Goal: Task Accomplishment & Management: Complete application form

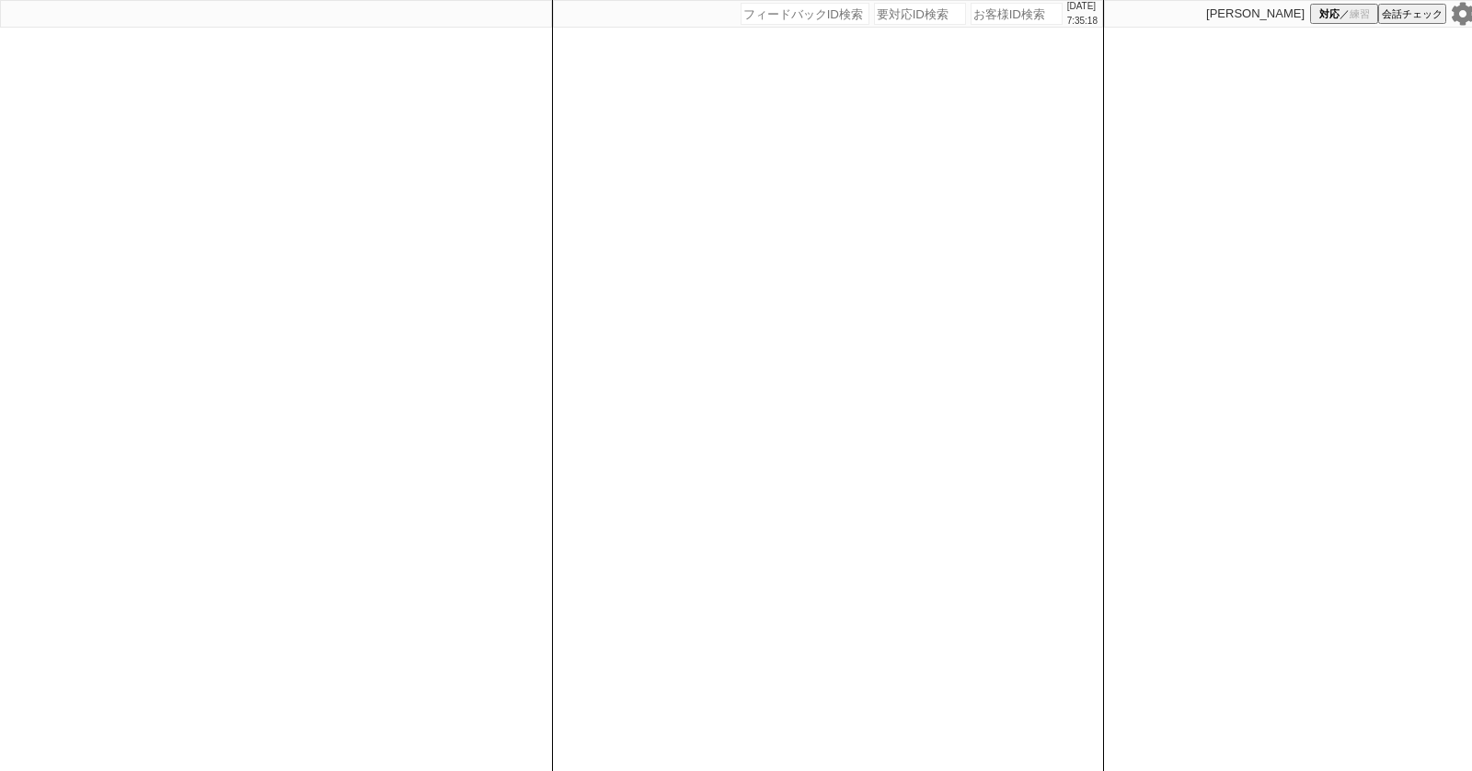
click at [457, 302] on div at bounding box center [276, 385] width 552 height 771
paste input "589198"
type input "589198"
select select "400"
select select
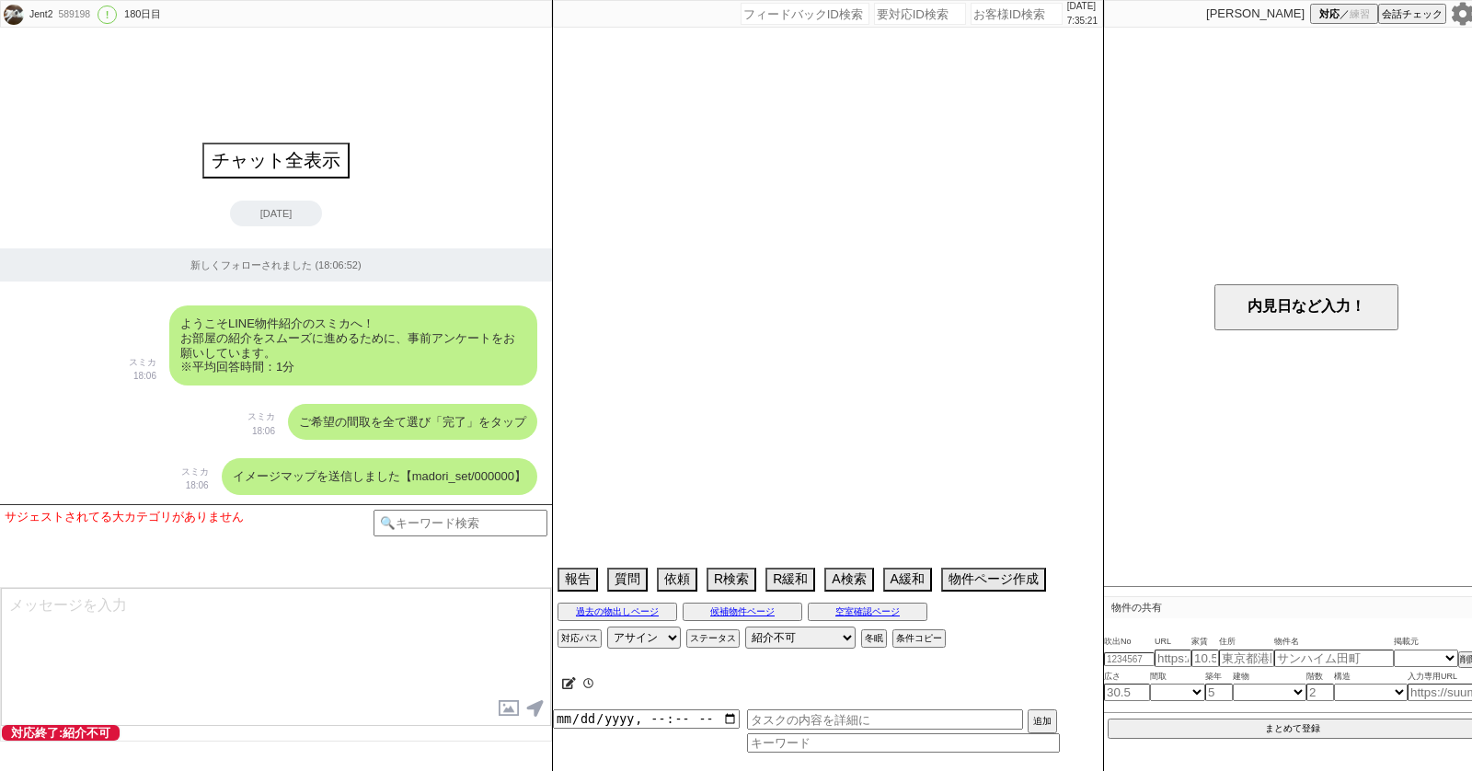
select select "48"
select select "[DATE]"
select select "47"
select select "[DATE]"
select select "55"
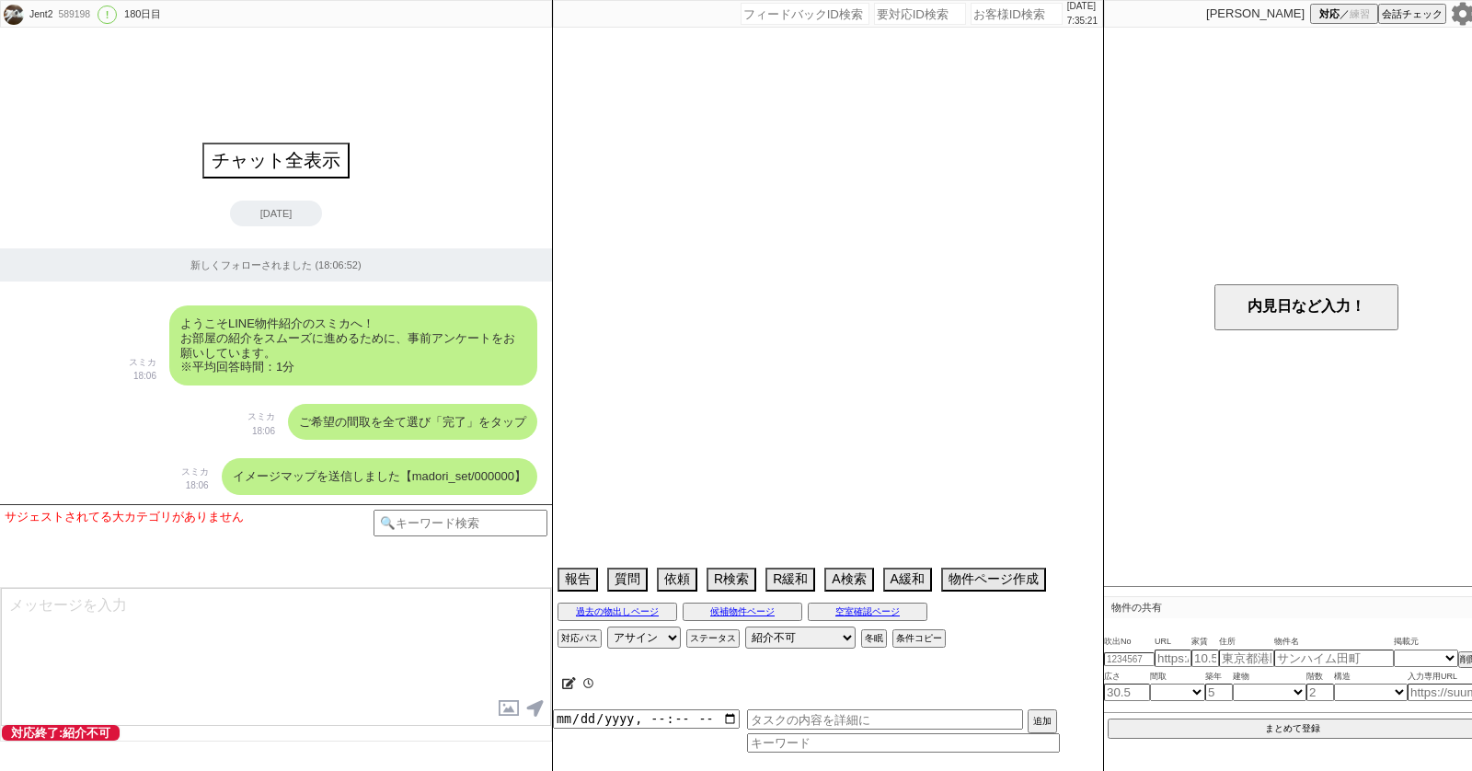
select select "44"
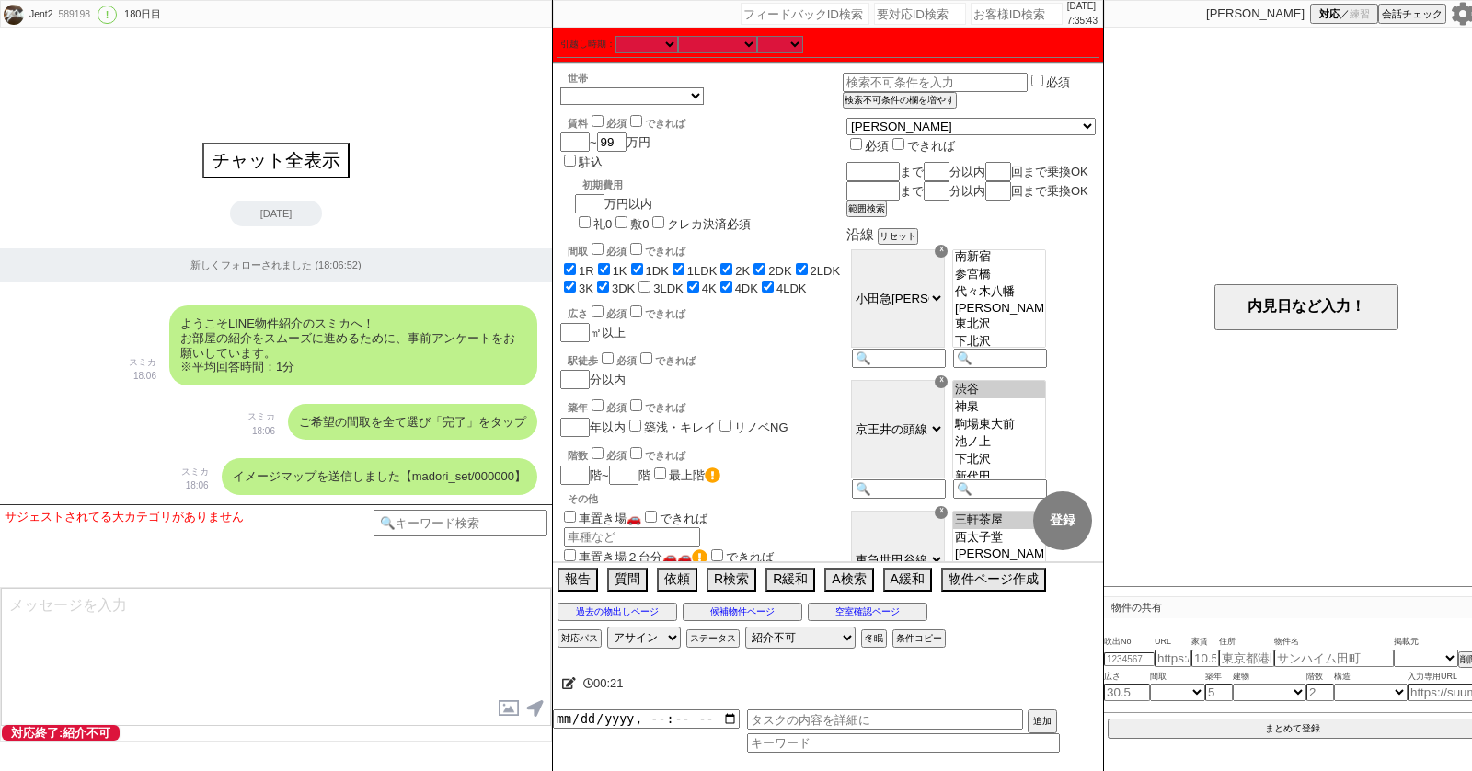
scroll to position [405, 0]
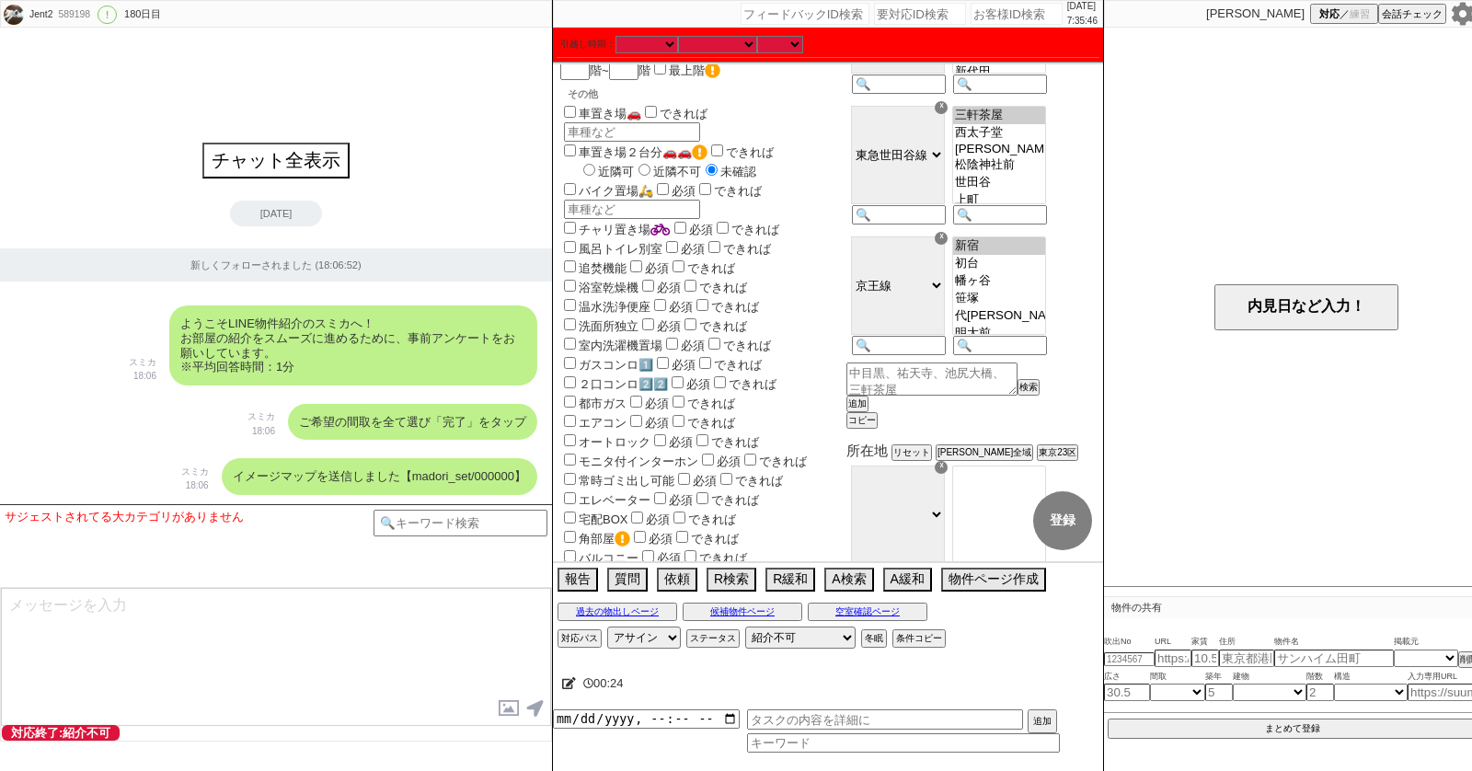
click at [1016, 290] on option "幡ヶ谷" at bounding box center [999, 280] width 92 height 17
select select "[DATE]"
click at [1020, 272] on option "初台" at bounding box center [999, 263] width 92 height 17
